Goal: Transaction & Acquisition: Purchase product/service

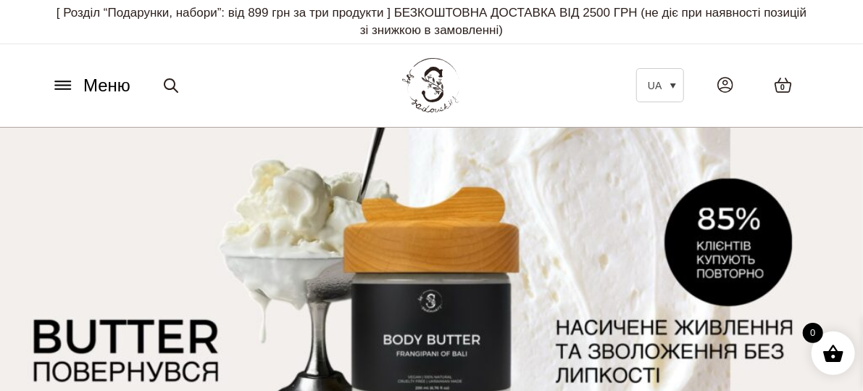
click at [69, 81] on icon at bounding box center [62, 81] width 15 height 0
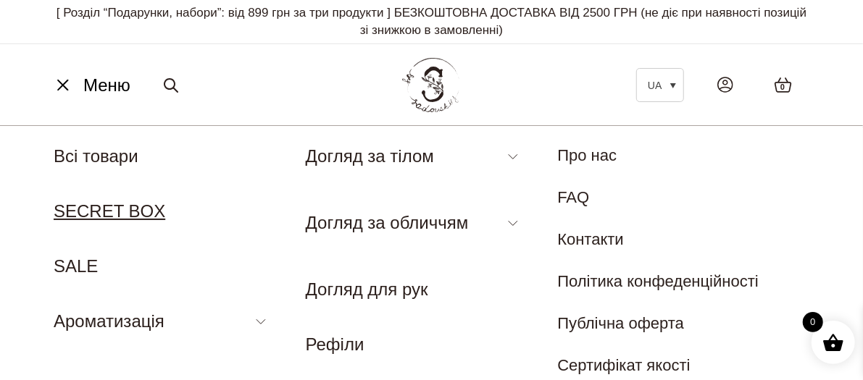
click at [90, 210] on link "SECRET BOX" at bounding box center [110, 211] width 112 height 20
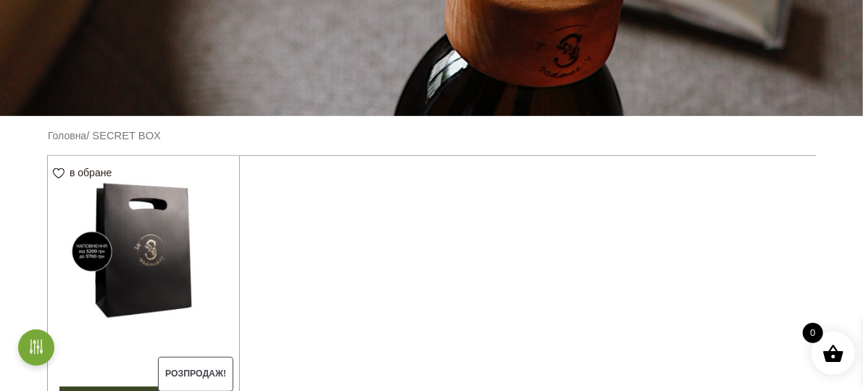
scroll to position [290, 0]
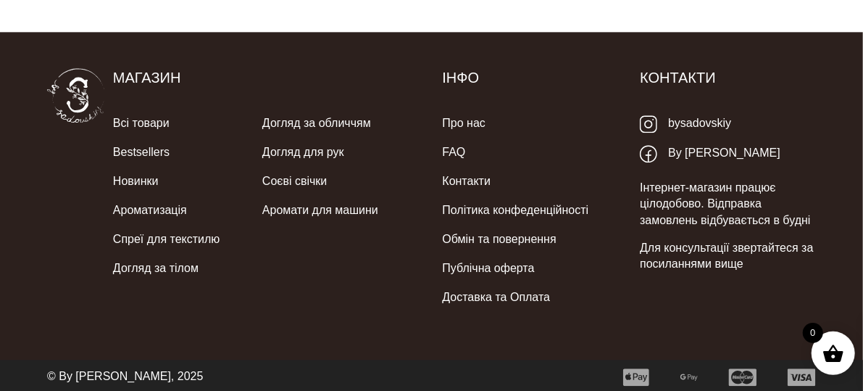
scroll to position [4223, 0]
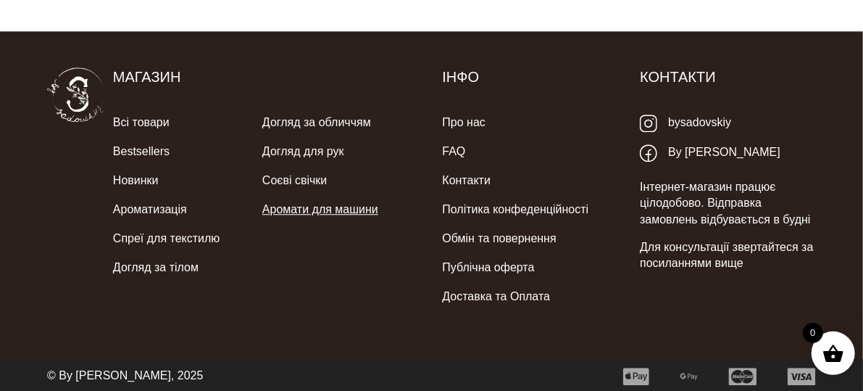
click at [337, 210] on link "Аромати для машини" at bounding box center [320, 209] width 116 height 29
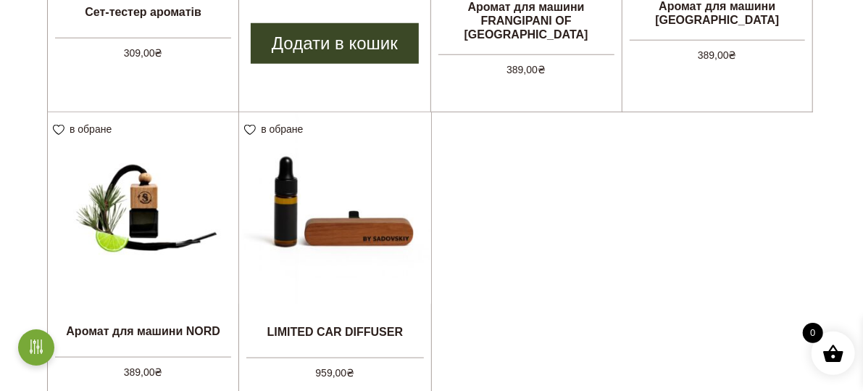
scroll to position [725, 0]
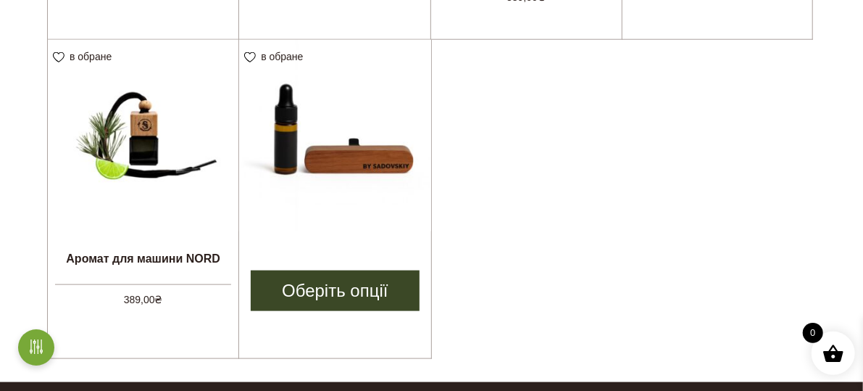
click at [357, 214] on img at bounding box center [334, 135] width 191 height 191
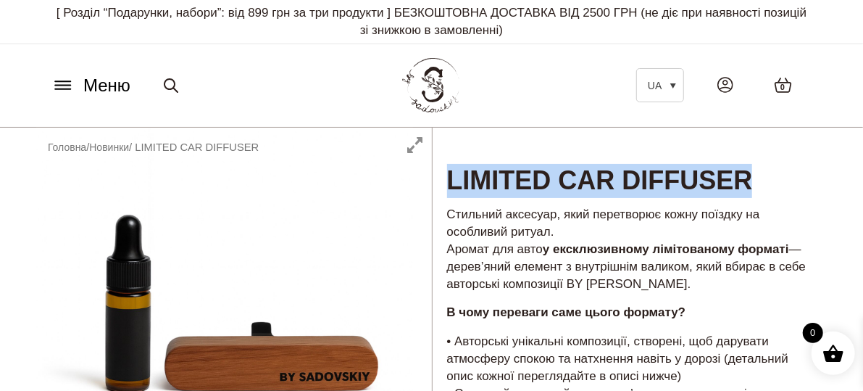
drag, startPoint x: 451, startPoint y: 176, endPoint x: 787, endPoint y: 165, distance: 336.4
click at [787, 165] on h1 "LIMITED CAR DIFFUSER" at bounding box center [630, 164] width 395 height 72
copy h1 "LIMITED CAR DIFFUSER"
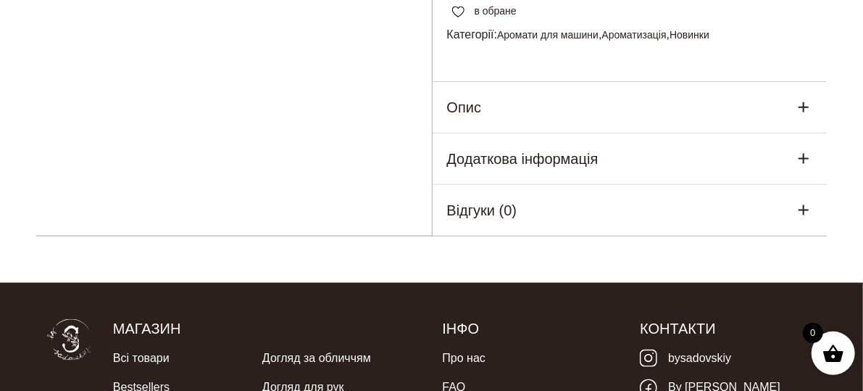
scroll to position [870, 0]
